Goal: Communication & Community: Answer question/provide support

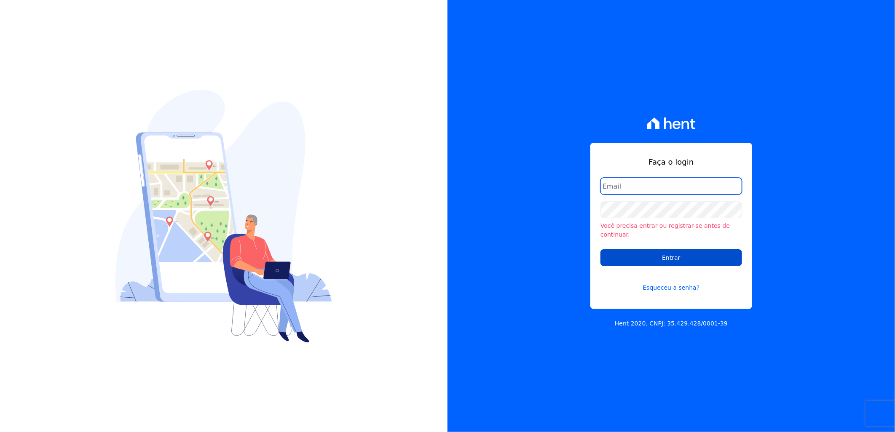
type input "[PERSON_NAME][EMAIL_ADDRESS][DOMAIN_NAME]"
click at [693, 255] on input "Entrar" at bounding box center [671, 257] width 142 height 17
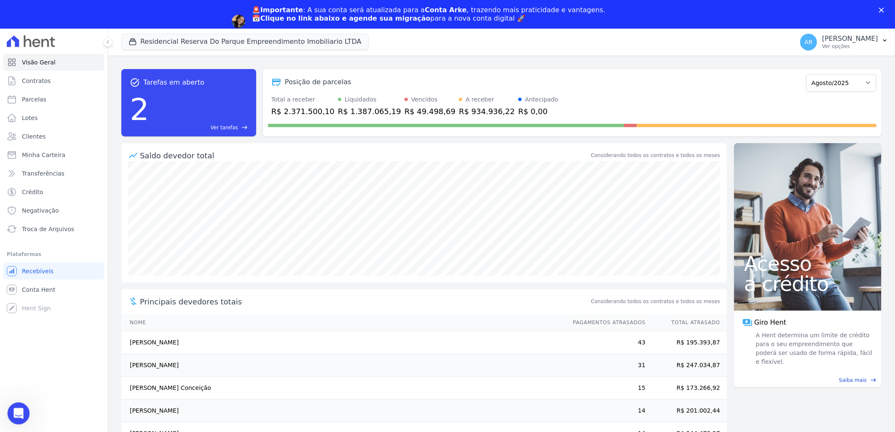
click at [13, 412] on icon "Abertura do Messenger da Intercom" at bounding box center [18, 413] width 14 height 14
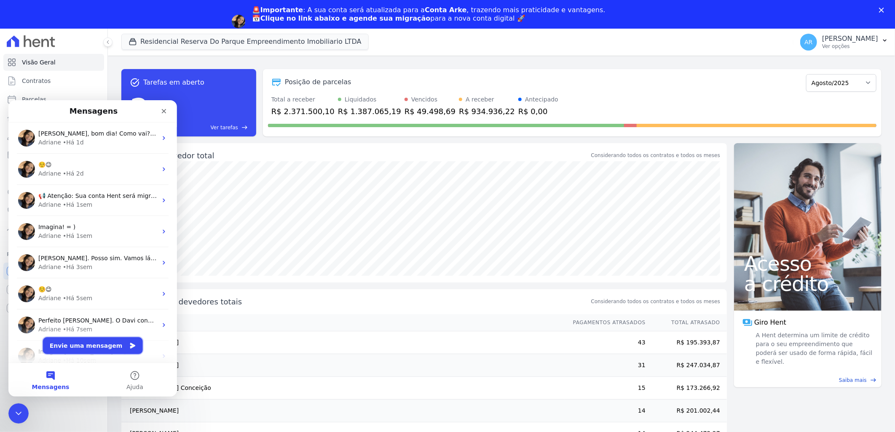
click at [94, 345] on button "Envie uma mensagem" at bounding box center [93, 345] width 100 height 17
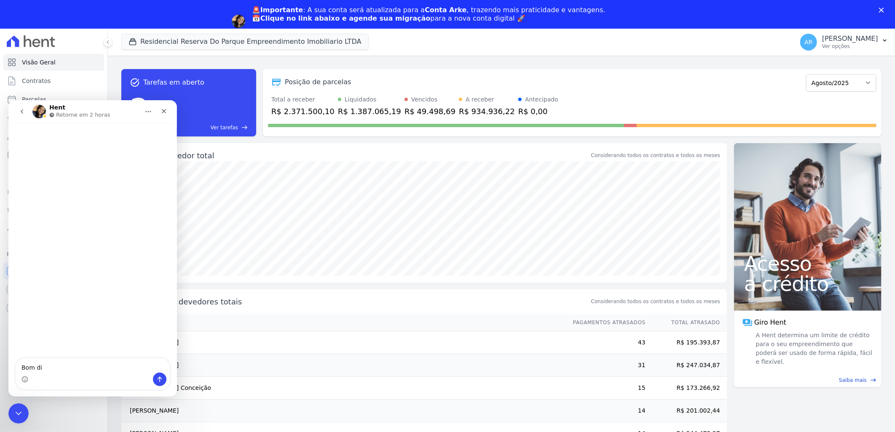
type textarea "Bom dia"
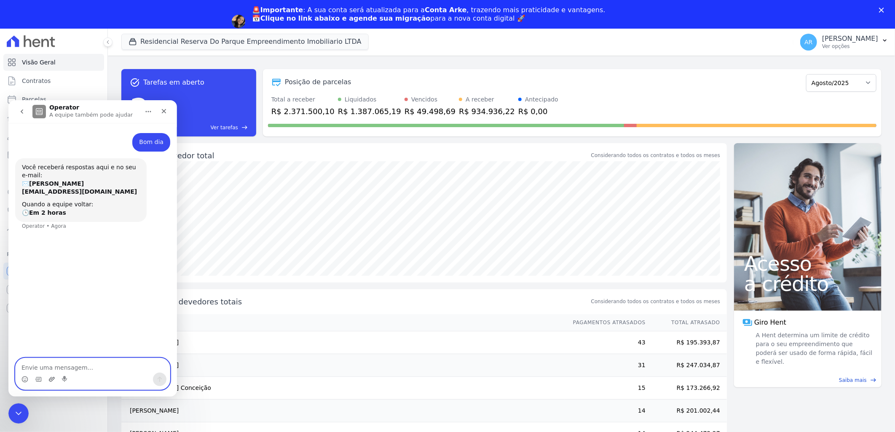
click at [52, 379] on icon "Upload do anexo" at bounding box center [52, 379] width 6 height 5
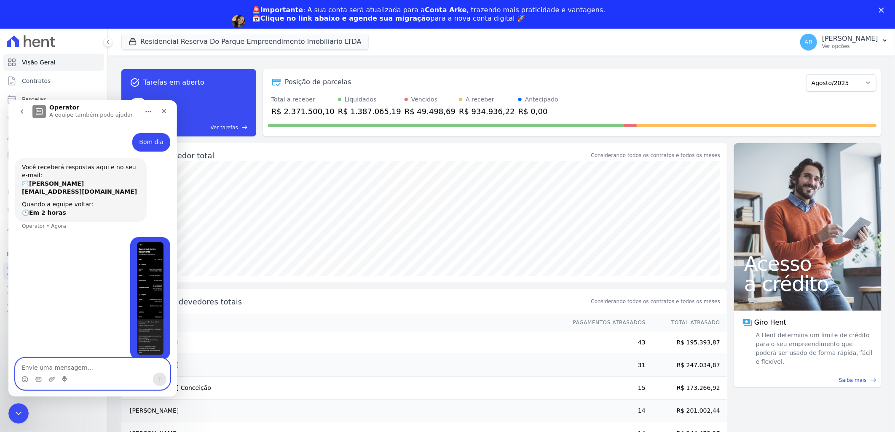
scroll to position [3, 0]
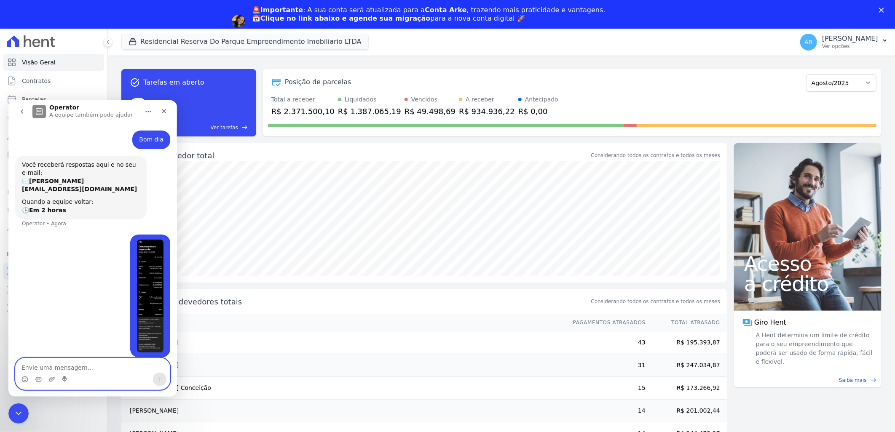
click at [100, 367] on textarea "Envie uma mensagem..." at bounding box center [93, 365] width 154 height 14
type textarea "Tenho outro cliente que fui cobrar e que já pagou"
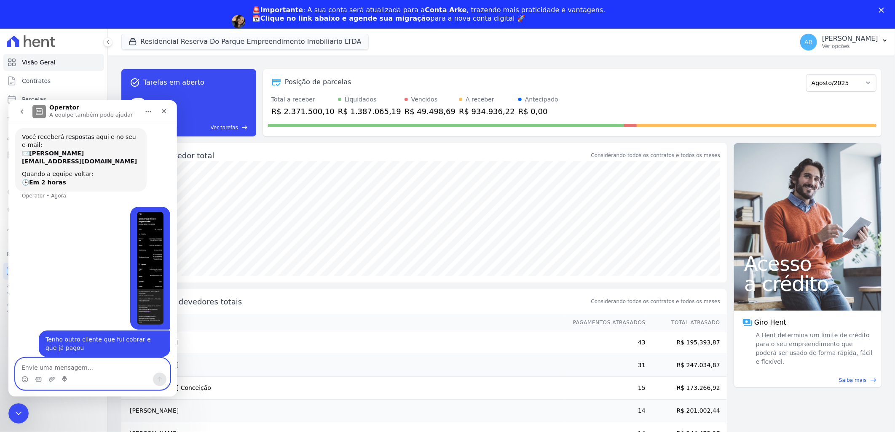
scroll to position [30, 0]
type textarea "Esse cliente todo mês esta dando problema"
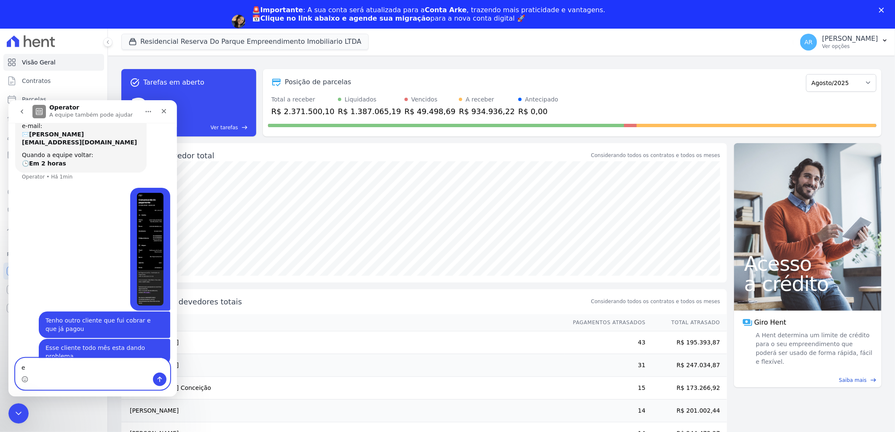
scroll to position [49, 0]
type textarea "e esta recorrente"
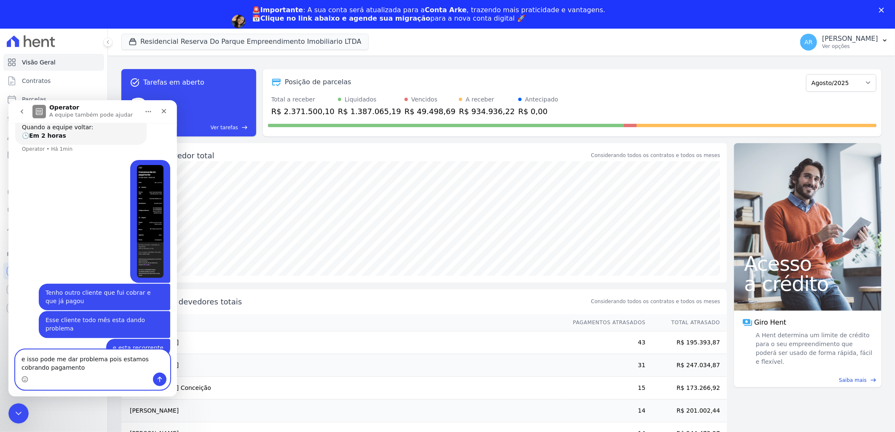
scroll to position [77, 0]
type textarea "e isso pode me dar problema pois estamos cobrando pagamento foi [DEMOGRAPHIC_DA…"
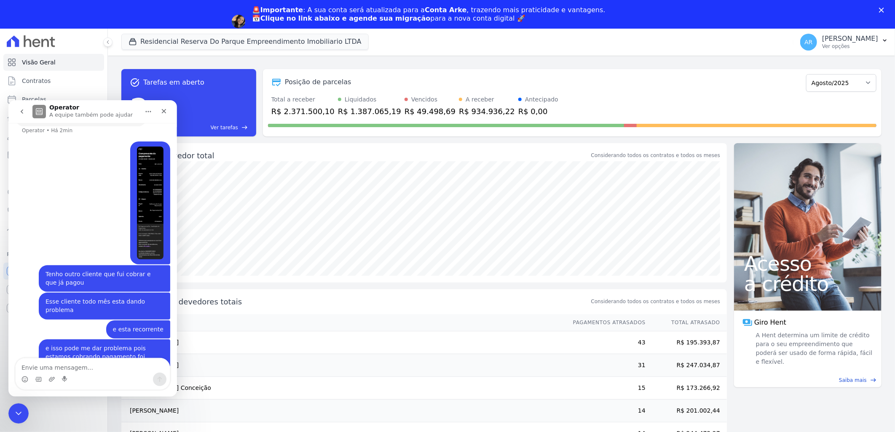
click at [28, 109] on button "go back" at bounding box center [22, 111] width 16 height 16
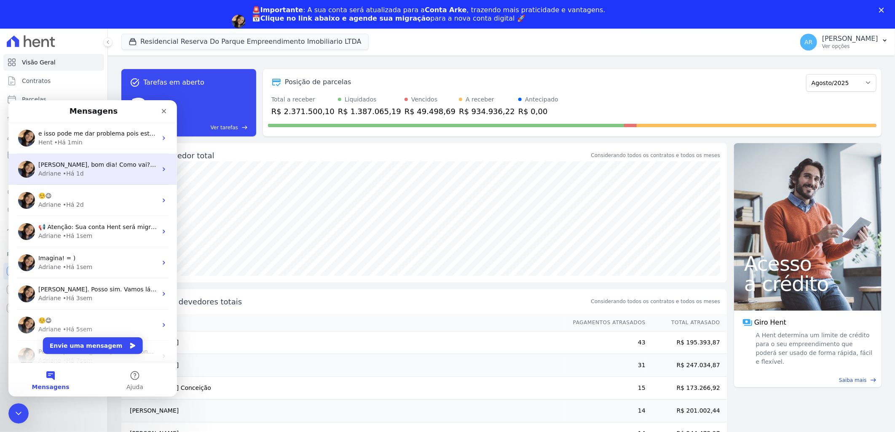
scroll to position [0, 0]
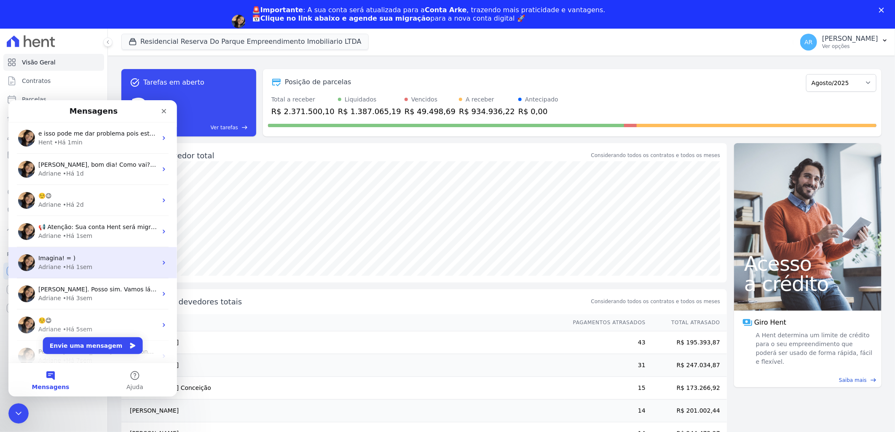
click at [86, 257] on div "Imagina! = )" at bounding box center [97, 258] width 119 height 9
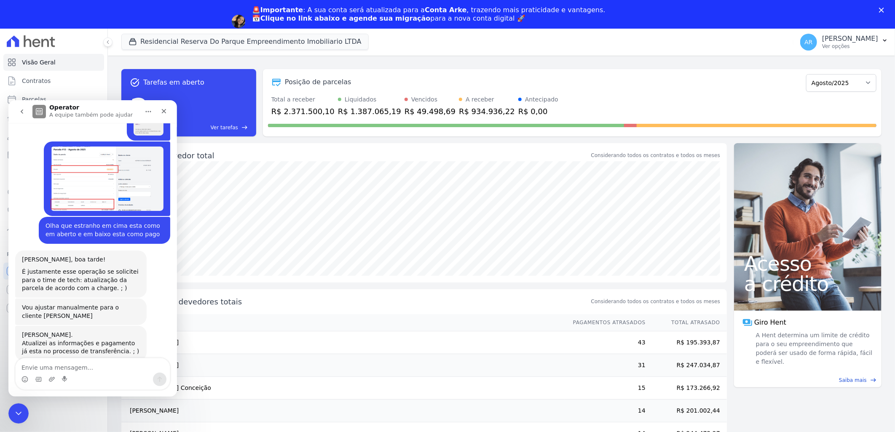
scroll to position [1326, 0]
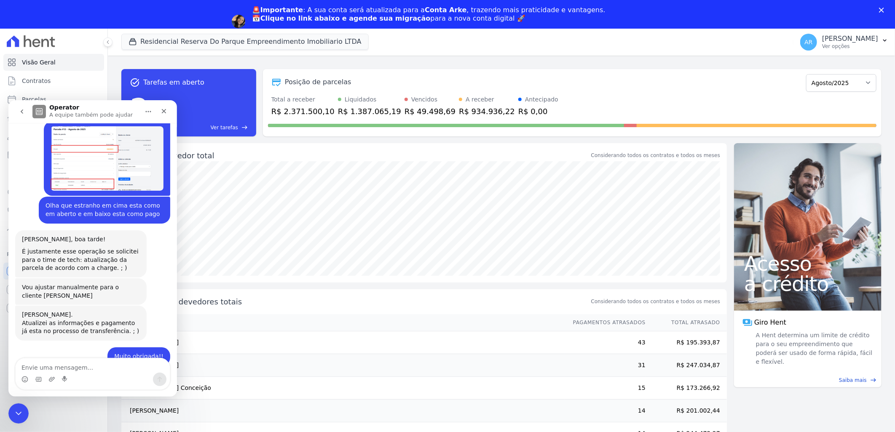
click at [19, 111] on icon "go back" at bounding box center [22, 111] width 7 height 7
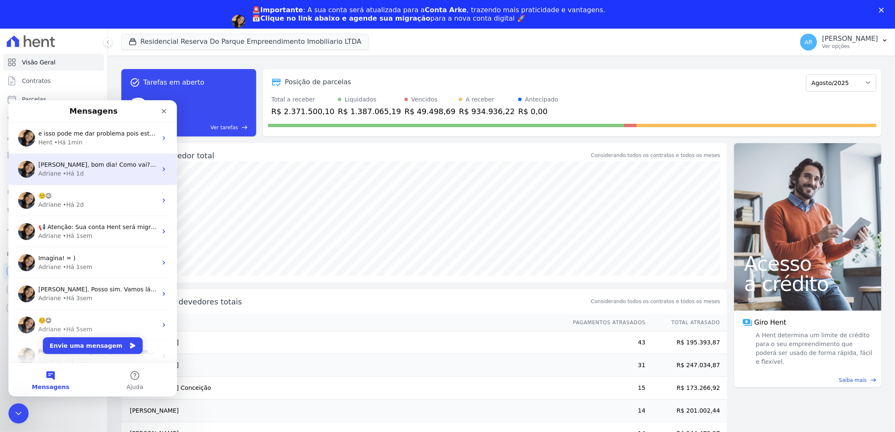
scroll to position [0, 0]
click at [98, 174] on div "Adriane • Há 1d" at bounding box center [97, 173] width 119 height 9
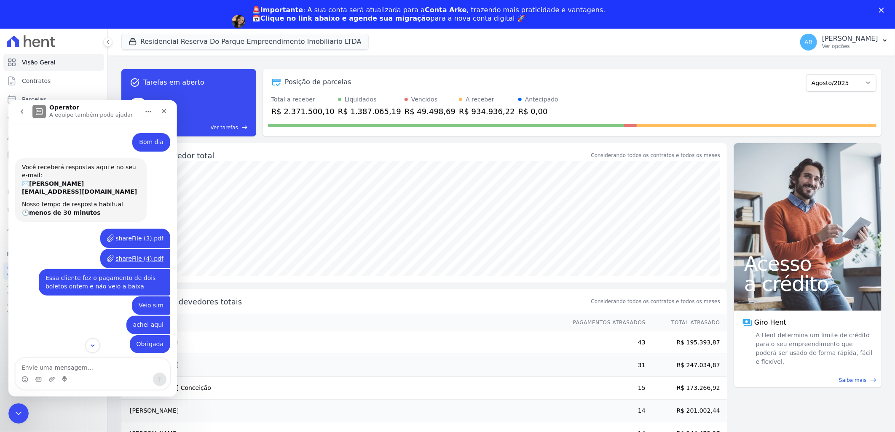
click at [20, 111] on icon "go back" at bounding box center [22, 111] width 7 height 7
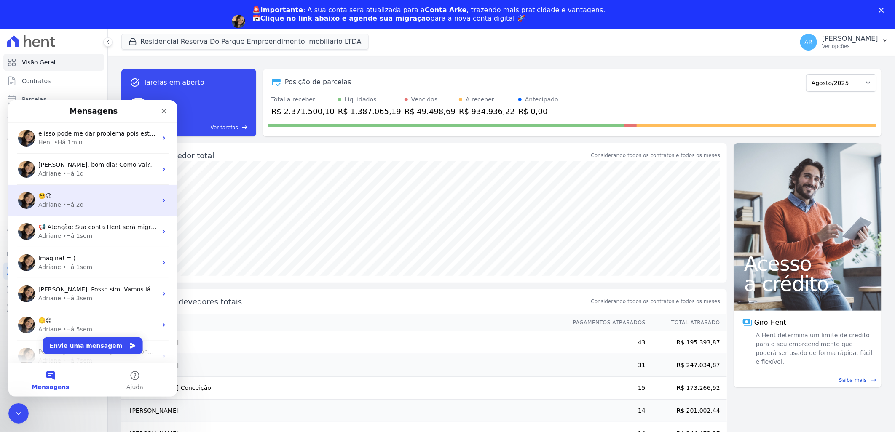
click at [83, 203] on div "Adriane • Há 2d" at bounding box center [97, 204] width 119 height 9
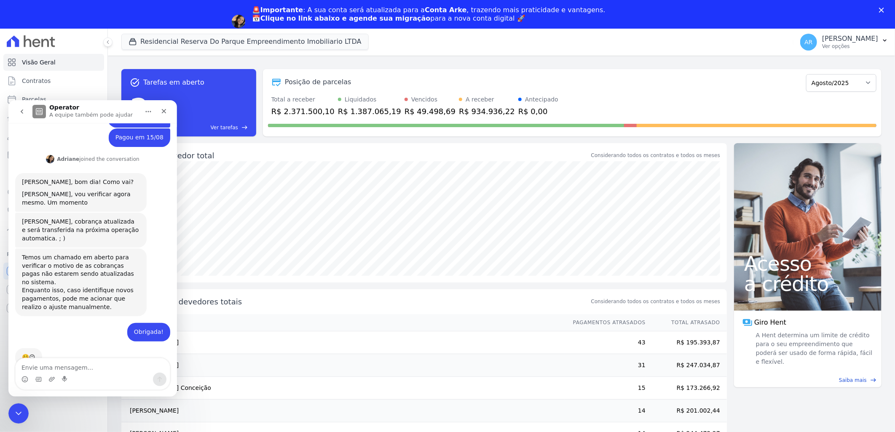
scroll to position [169, 0]
click at [24, 115] on button "go back" at bounding box center [22, 111] width 16 height 16
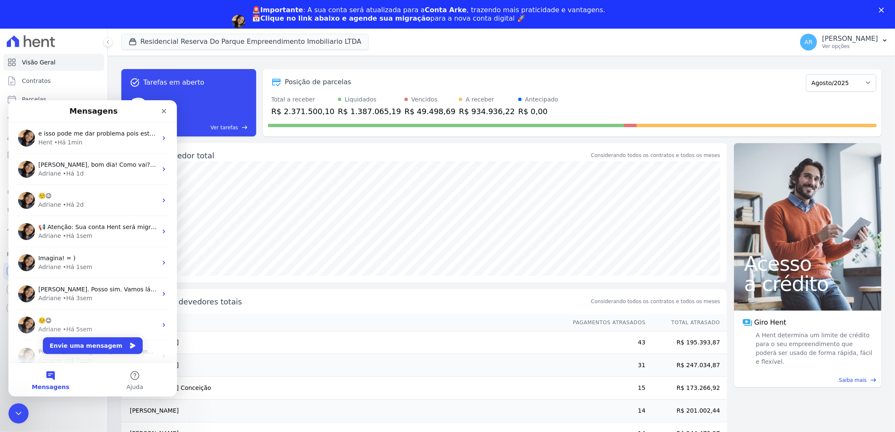
scroll to position [0, 0]
click at [100, 145] on div "Hent • Há 1min" at bounding box center [97, 142] width 119 height 9
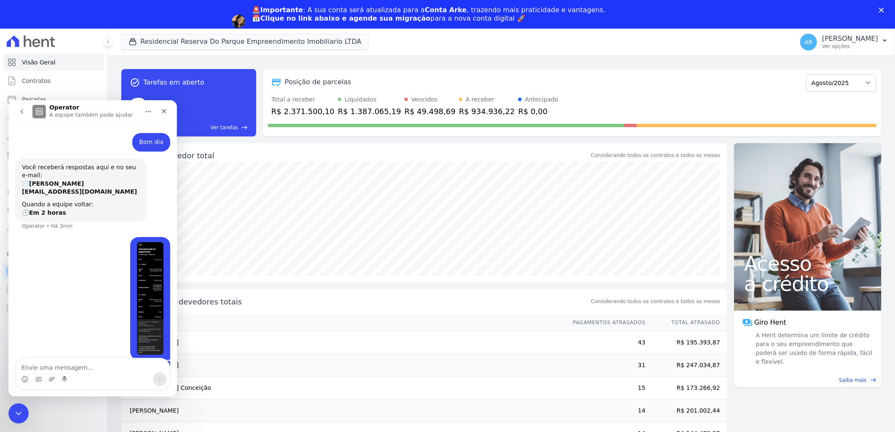
scroll to position [96, 0]
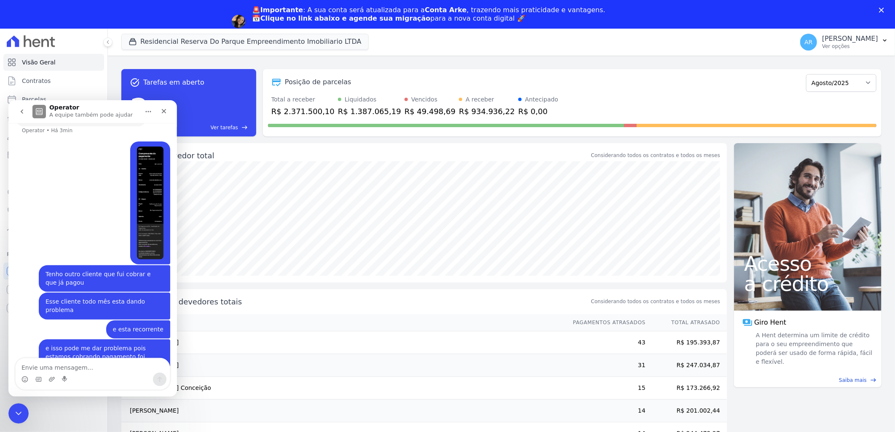
click at [99, 372] on textarea "Envie uma mensagem..." at bounding box center [93, 365] width 154 height 14
type textarea "o"
paste textarea "462.196.358-92"
type textarea "462.196.358-92"
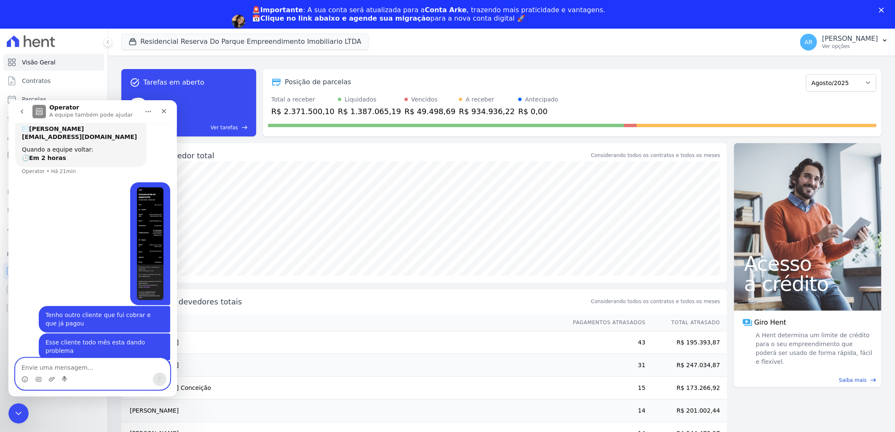
scroll to position [115, 0]
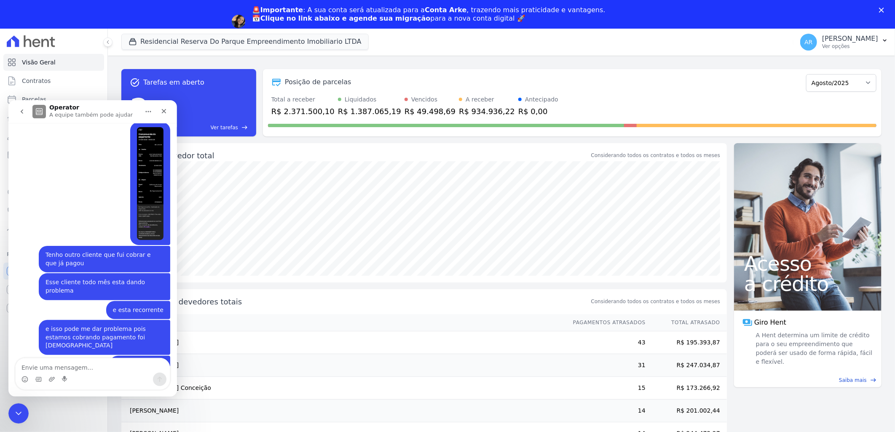
drag, startPoint x: 98, startPoint y: 380, endPoint x: 94, endPoint y: 374, distance: 7.4
click at [95, 376] on div "Messenger da Intercom" at bounding box center [93, 378] width 154 height 13
drag, startPoint x: 91, startPoint y: 368, endPoint x: 93, endPoint y: 361, distance: 7.5
click at [92, 362] on textarea "Envie uma mensagem..." at bounding box center [93, 365] width 154 height 14
click at [51, 378] on icon "Upload do anexo" at bounding box center [51, 379] width 7 height 7
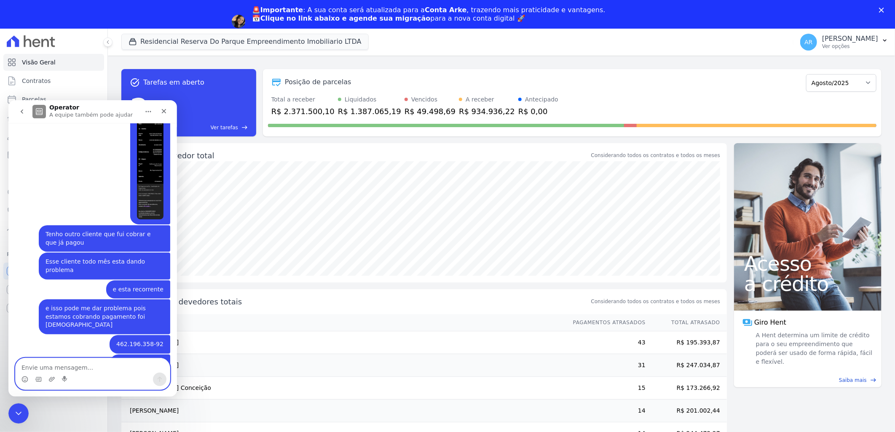
scroll to position [135, 0]
type textarea "Essa cliente também"
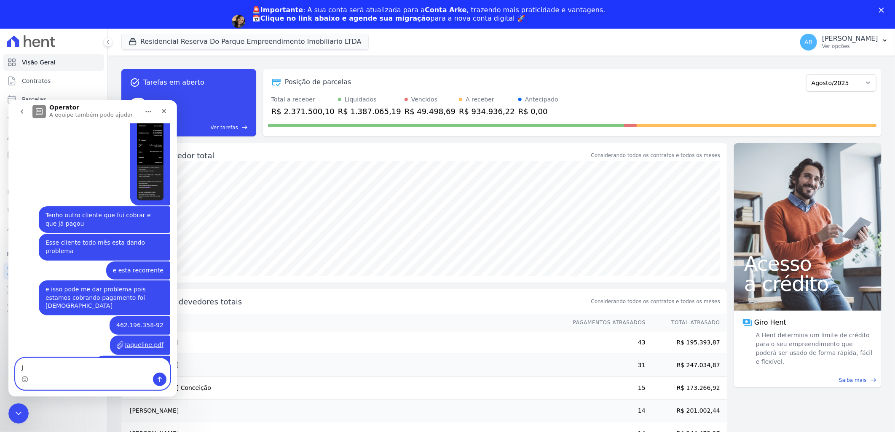
scroll to position [154, 0]
type textarea "[PERSON_NAME]"
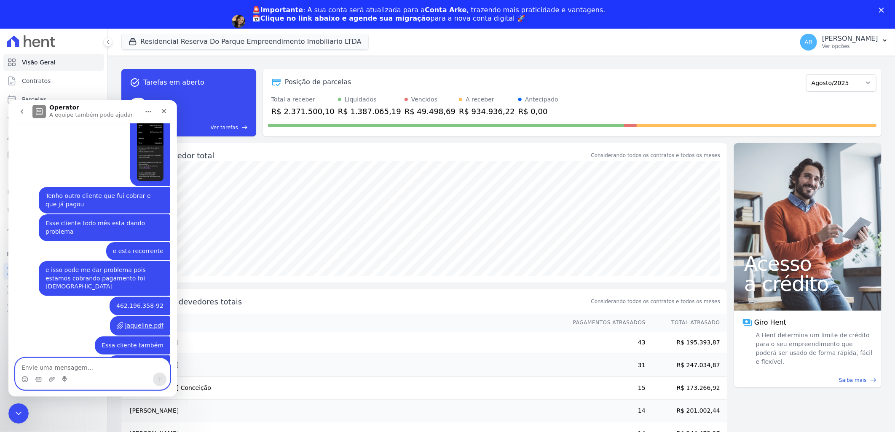
scroll to position [174, 0]
